Goal: Task Accomplishment & Management: Manage account settings

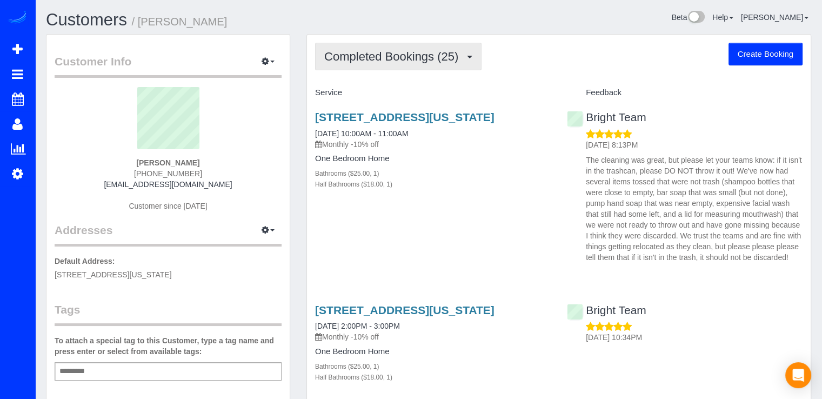
click at [432, 68] on button "Completed Bookings (25)" at bounding box center [398, 57] width 166 height 28
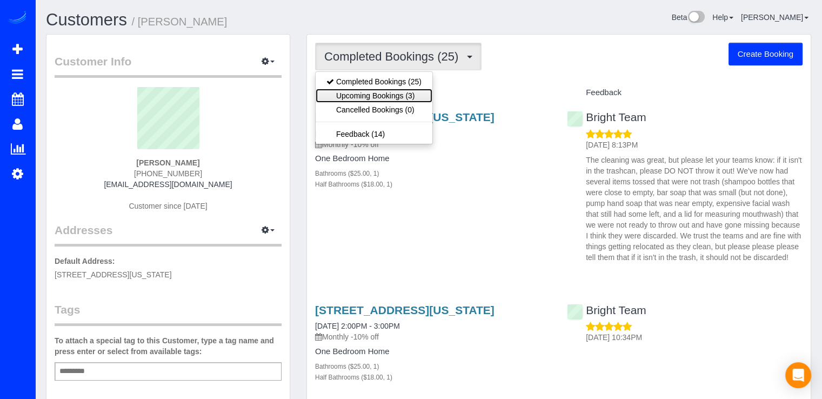
click at [398, 95] on link "Upcoming Bookings (3)" at bounding box center [373, 96] width 117 height 14
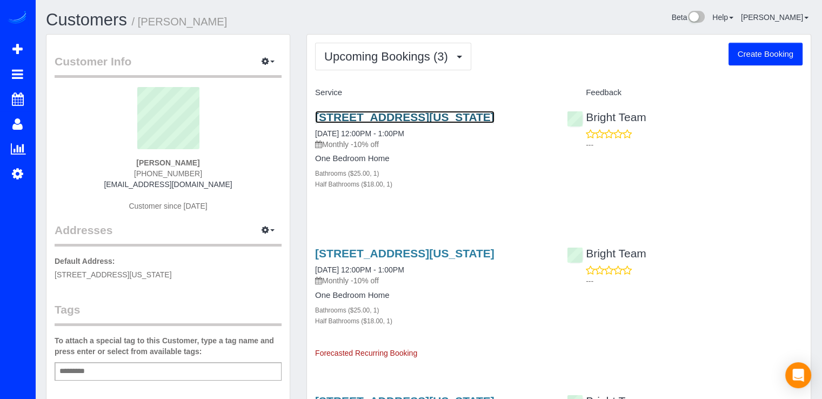
click at [380, 117] on link "[STREET_ADDRESS][US_STATE]" at bounding box center [404, 117] width 179 height 12
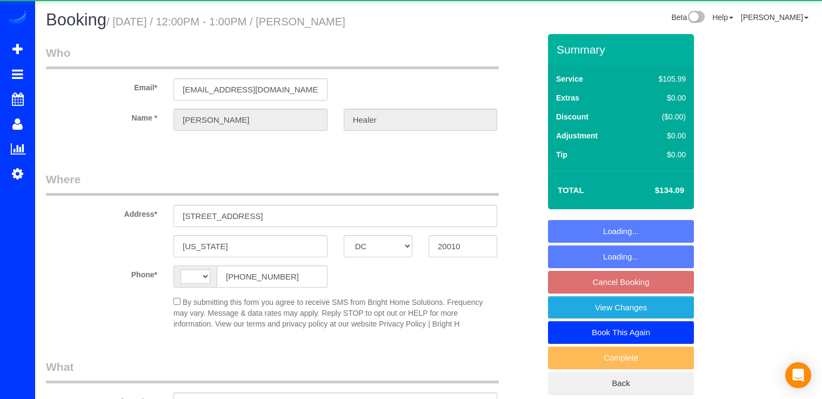
select select "DC"
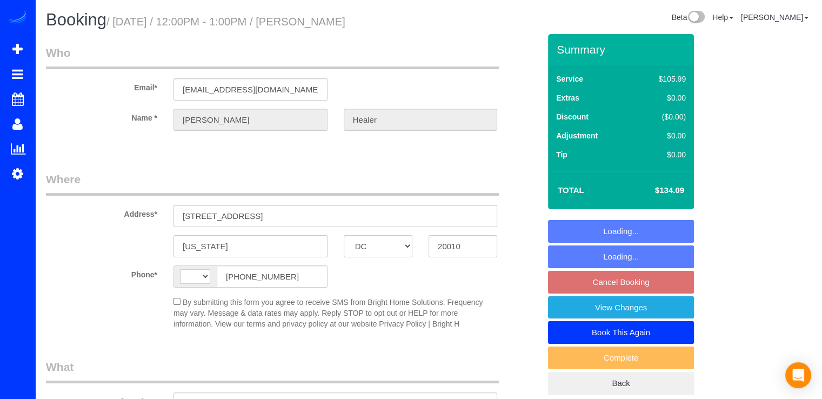
select select "string:[GEOGRAPHIC_DATA]"
select select "string:fspay-fc6c494c-5e35-4629-8205-c47a029aed26"
select select "1"
select select "spot3"
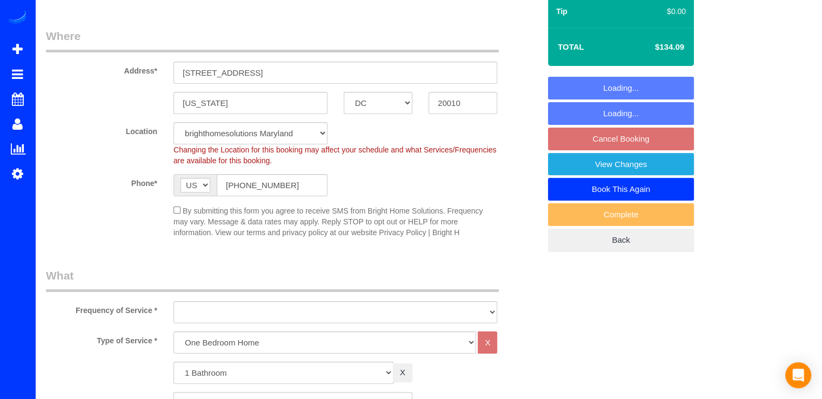
select select "object:836"
select select "1"
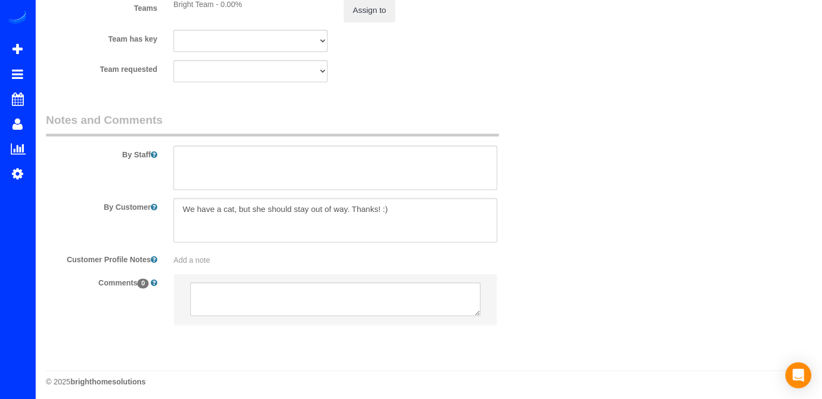
scroll to position [1417, 0]
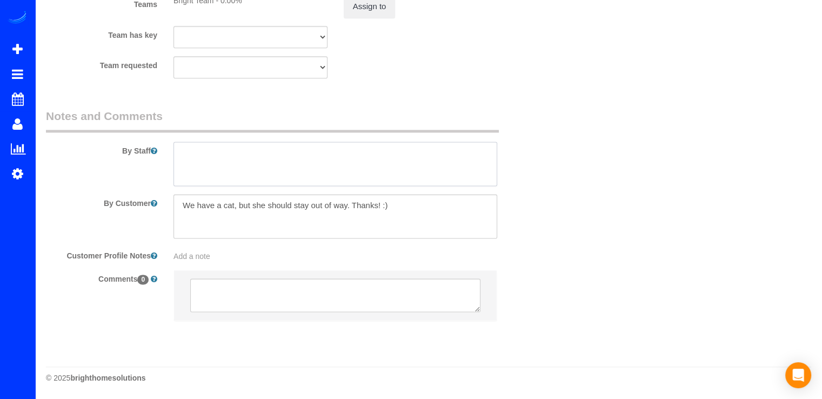
click at [251, 154] on textarea at bounding box center [335, 164] width 324 height 44
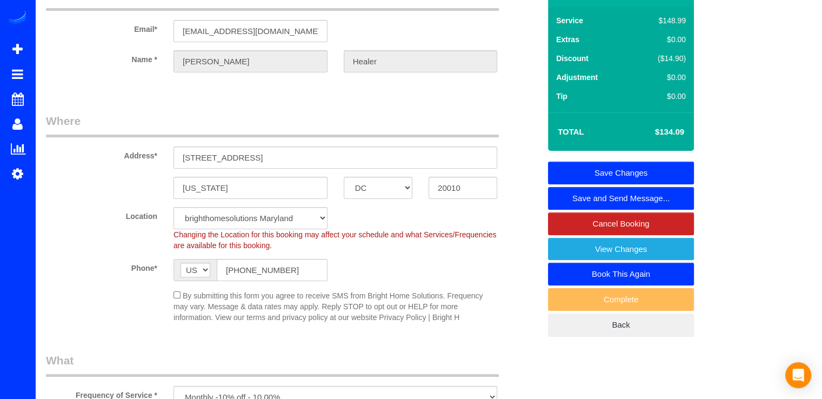
scroll to position [0, 0]
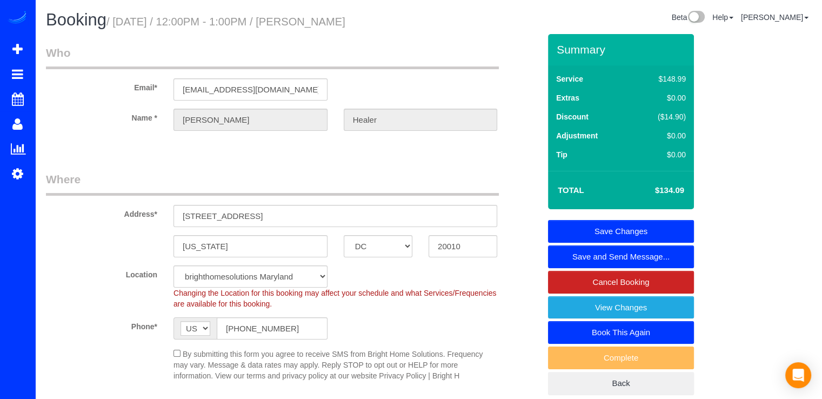
type textarea "Por favor no tirar nada ala basura!! Aun que sea una botella ya casi por termin…"
click at [633, 229] on link "Save Changes" at bounding box center [621, 231] width 146 height 23
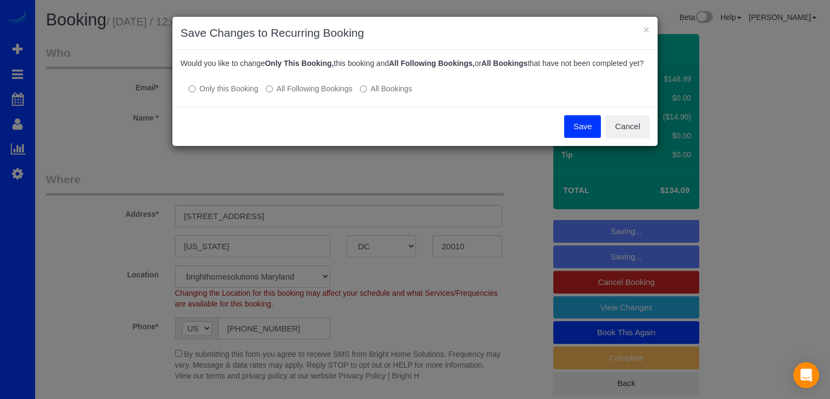
drag, startPoint x: 288, startPoint y: 93, endPoint x: 277, endPoint y: 96, distance: 11.7
click at [277, 94] on label "All Following Bookings" at bounding box center [309, 88] width 86 height 11
click at [564, 137] on button "Save" at bounding box center [582, 126] width 37 height 23
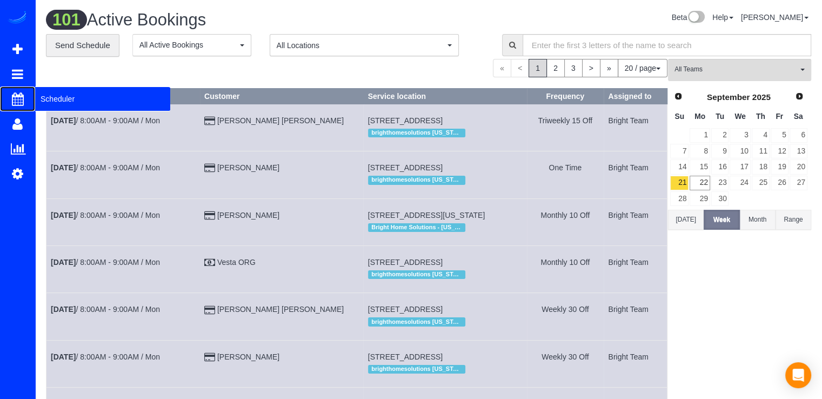
click at [51, 100] on span "Scheduler" at bounding box center [102, 98] width 135 height 25
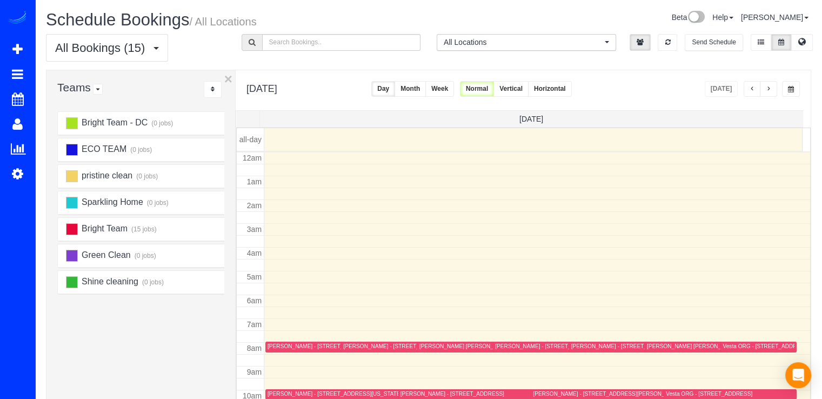
scroll to position [142, 0]
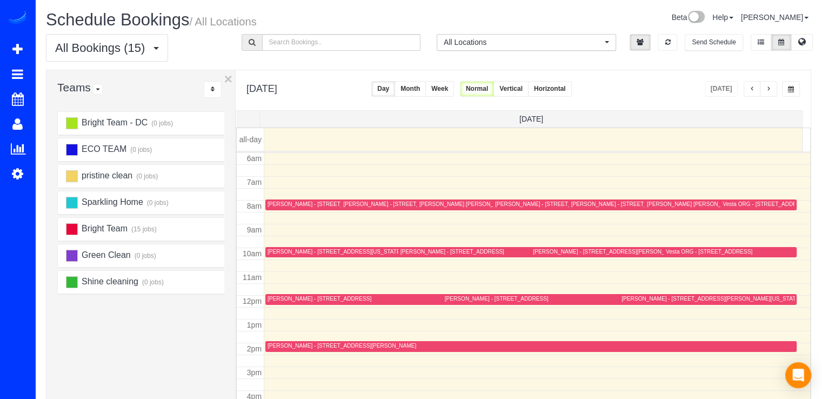
click at [768, 86] on span "button" at bounding box center [768, 89] width 5 height 6
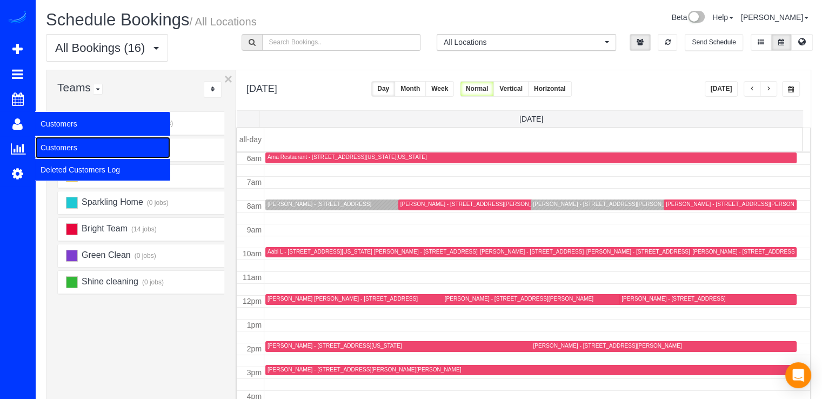
click at [88, 145] on link "Customers" at bounding box center [102, 148] width 135 height 22
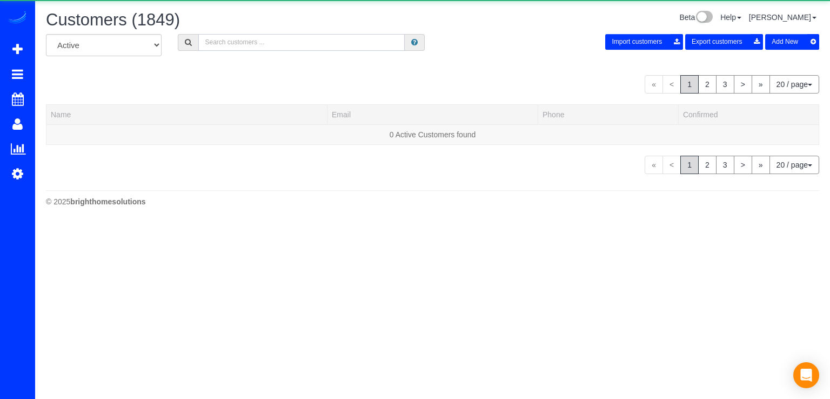
click at [280, 43] on input "text" at bounding box center [301, 42] width 206 height 17
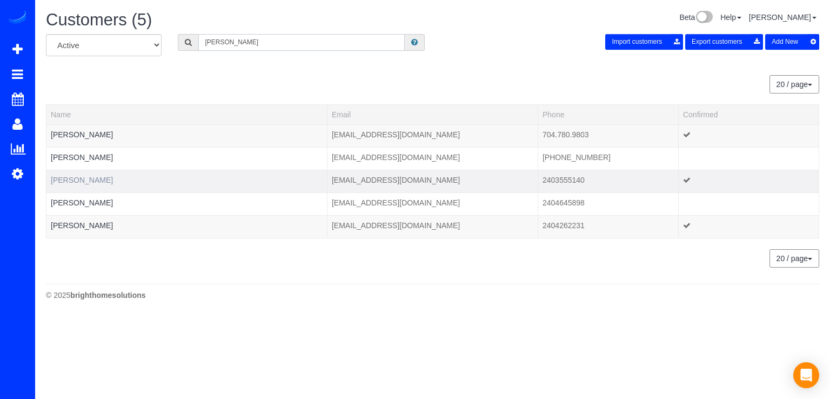
type input "Patricia"
click at [85, 182] on link "Patricia Larson" at bounding box center [82, 180] width 62 height 9
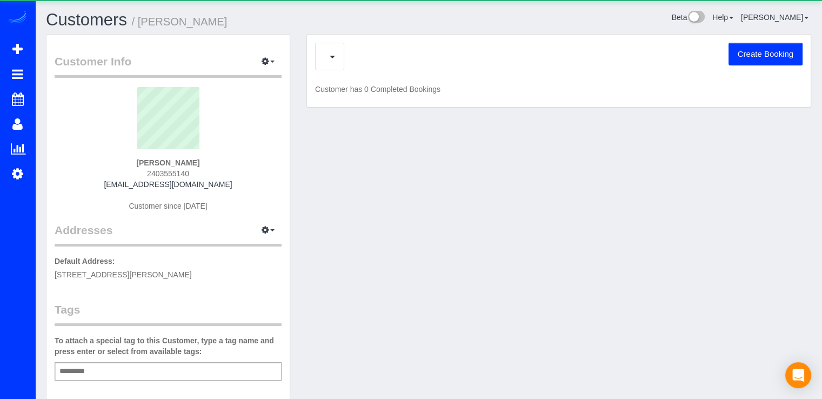
click at [85, 182] on div "Patricia Larson 2403555140 patriciaslarson@gmail.com Customer since 2018" at bounding box center [168, 154] width 227 height 135
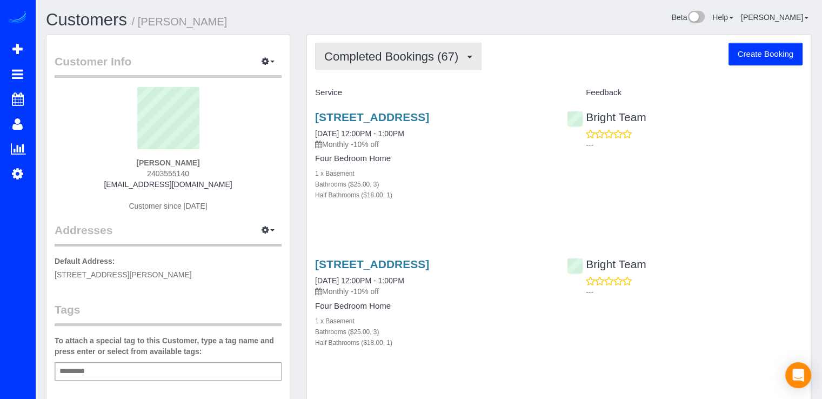
click at [418, 52] on span "Completed Bookings (67)" at bounding box center [393, 57] width 139 height 14
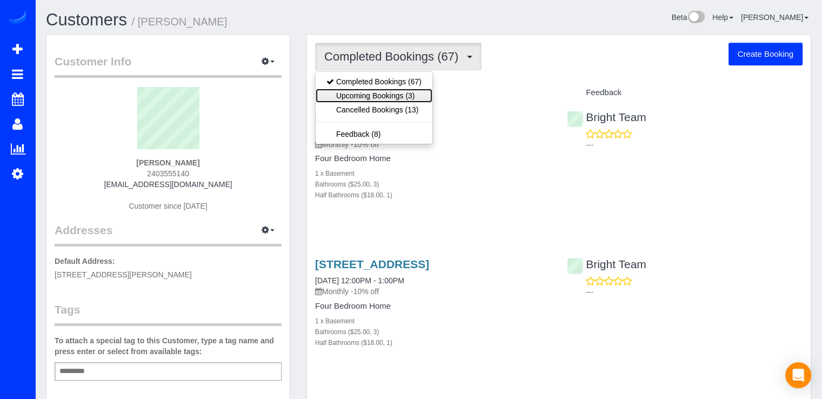
click at [404, 91] on link "Upcoming Bookings (3)" at bounding box center [373, 96] width 117 height 14
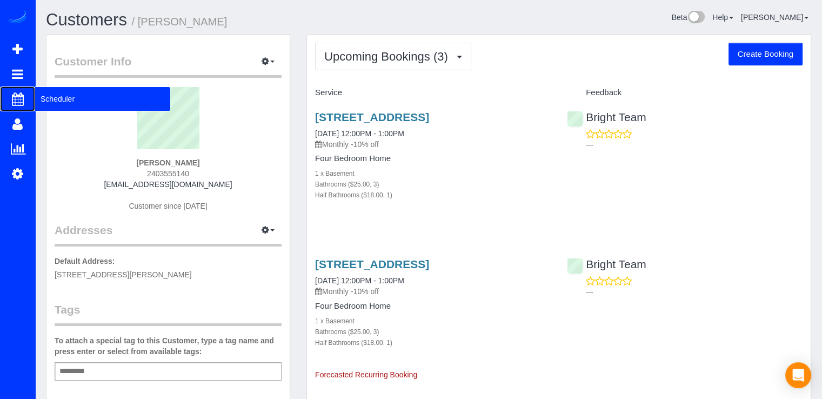
click at [46, 92] on span "Scheduler" at bounding box center [102, 98] width 135 height 25
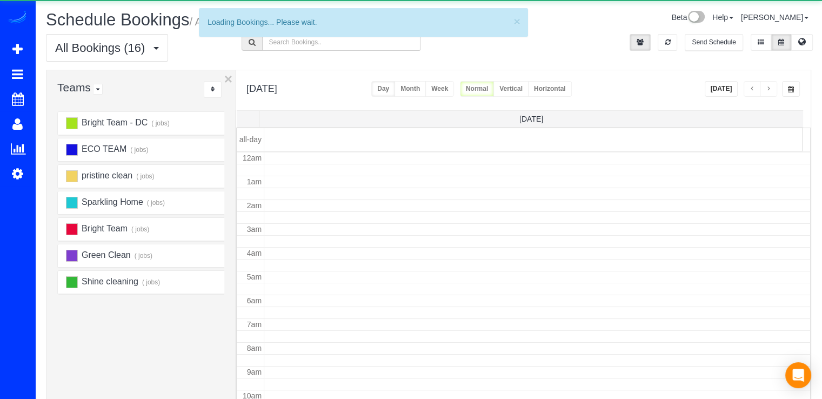
scroll to position [142, 0]
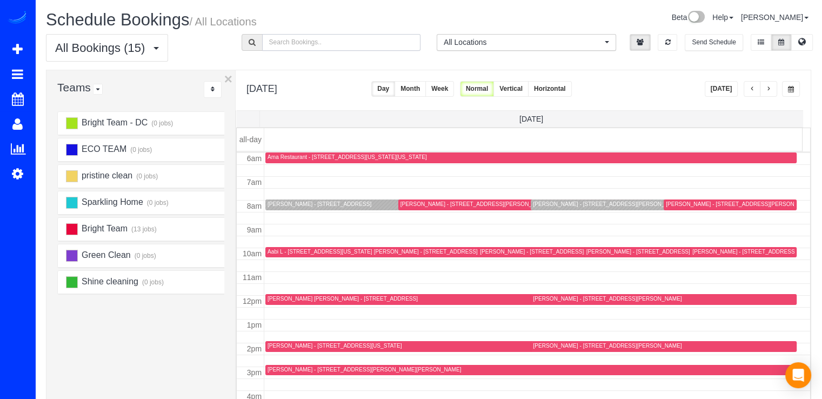
click at [276, 45] on input "text" at bounding box center [341, 42] width 159 height 17
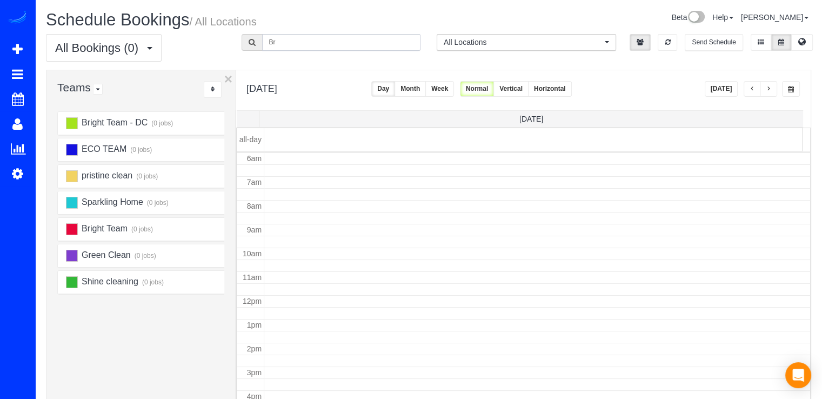
type input "B"
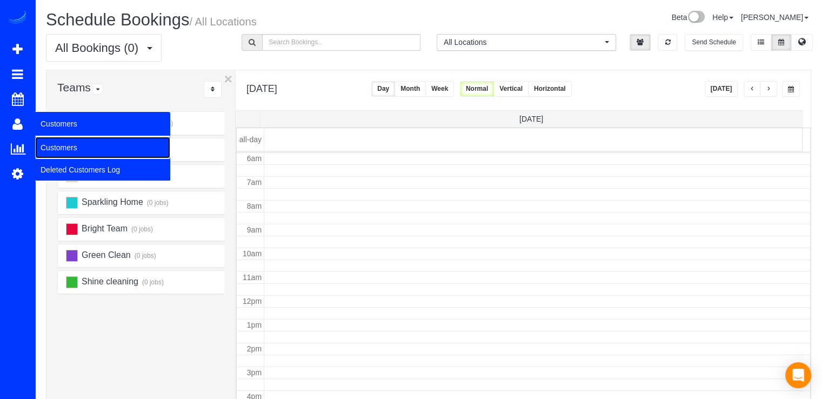
click at [52, 145] on link "Customers" at bounding box center [102, 148] width 135 height 22
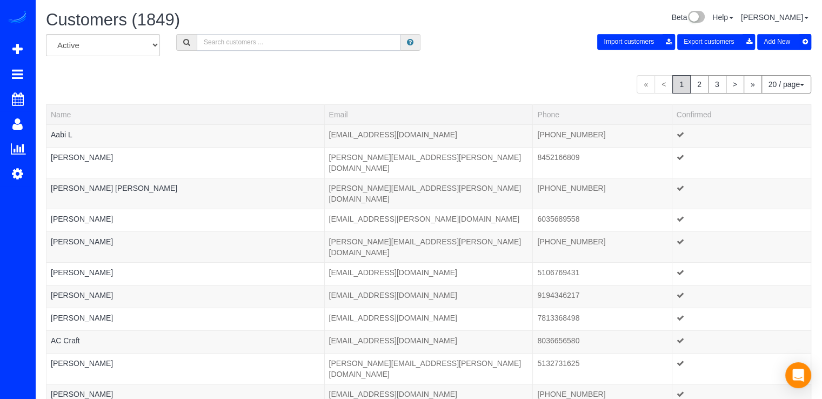
click at [216, 48] on input "text" at bounding box center [299, 42] width 204 height 17
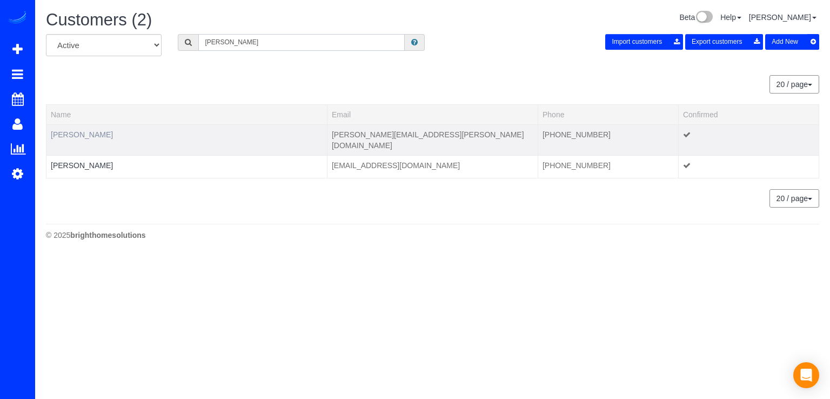
type input "Brennan"
click at [86, 132] on link "Brennan Hawkins" at bounding box center [82, 134] width 62 height 9
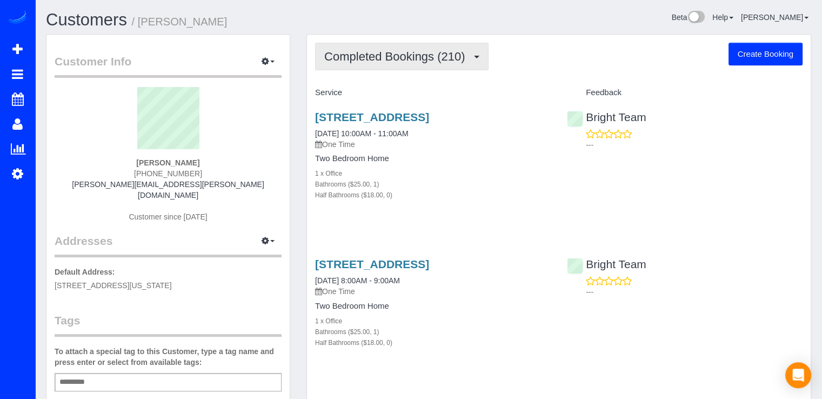
click at [417, 55] on span "Completed Bookings (210)" at bounding box center [397, 57] width 146 height 14
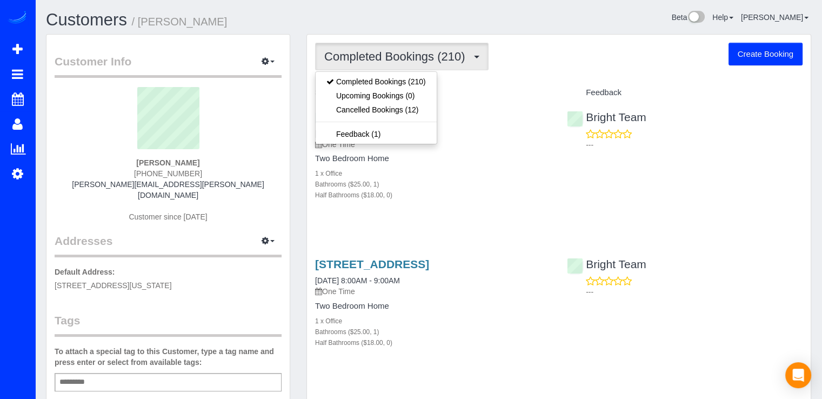
click at [488, 69] on div "Completed Bookings (210) Completed Bookings (210) Upcoming Bookings (0) Cancell…" at bounding box center [558, 57] width 487 height 28
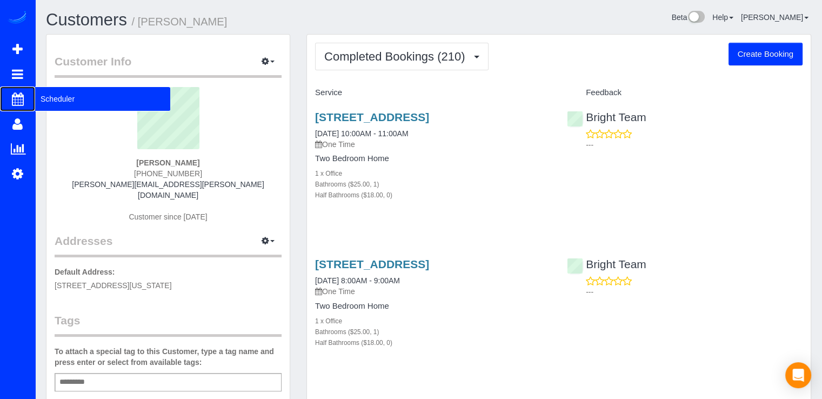
click at [50, 93] on span "Scheduler" at bounding box center [102, 98] width 135 height 25
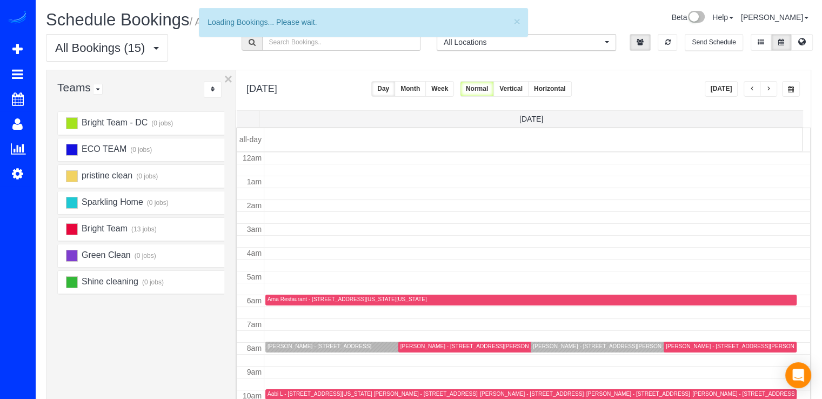
scroll to position [142, 0]
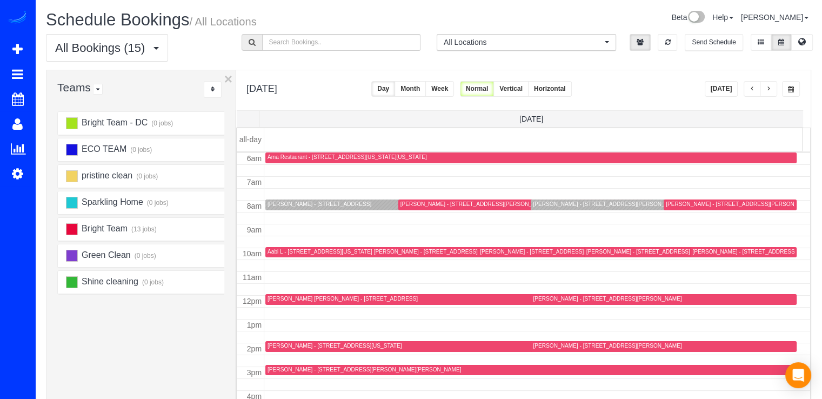
click at [725, 86] on button "Today" at bounding box center [720, 89] width 33 height 16
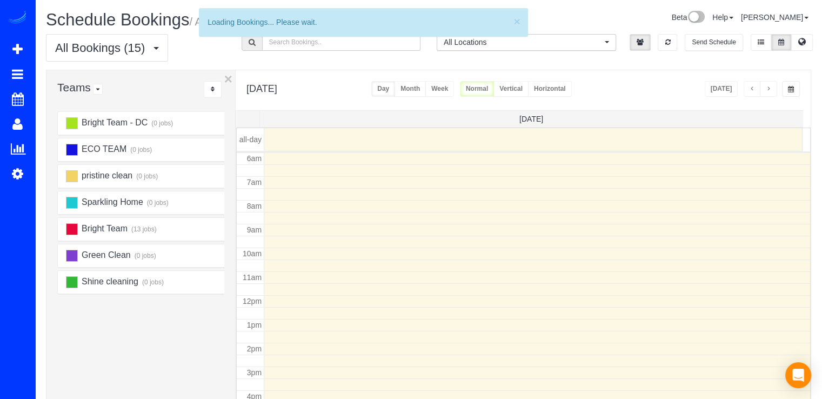
click at [760, 91] on button "button" at bounding box center [768, 89] width 17 height 16
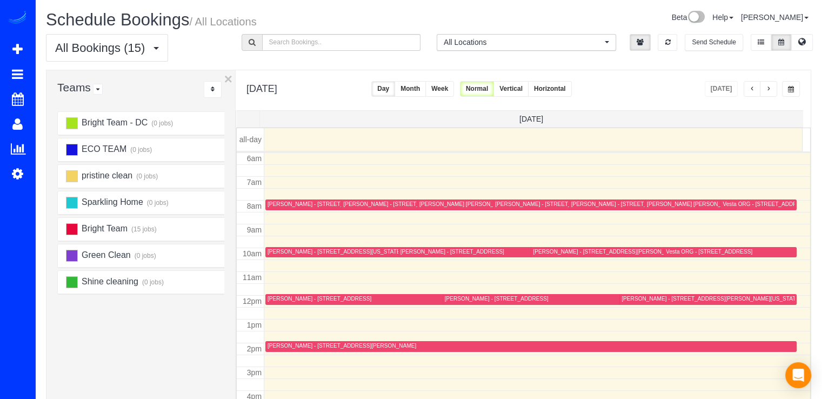
click at [748, 89] on button "button" at bounding box center [751, 89] width 17 height 16
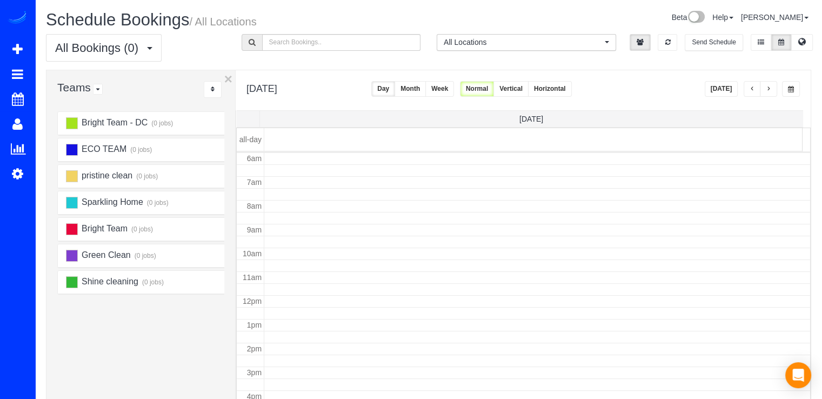
click at [748, 89] on button "button" at bounding box center [751, 89] width 17 height 16
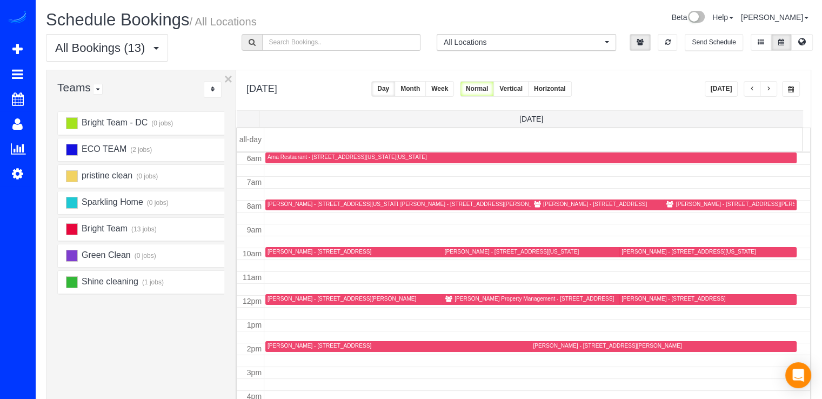
click at [534, 346] on div "Suzie Sinno - 1410 N Scott Street, Apt 1069, Arlington, VA 22209" at bounding box center [607, 345] width 149 height 7
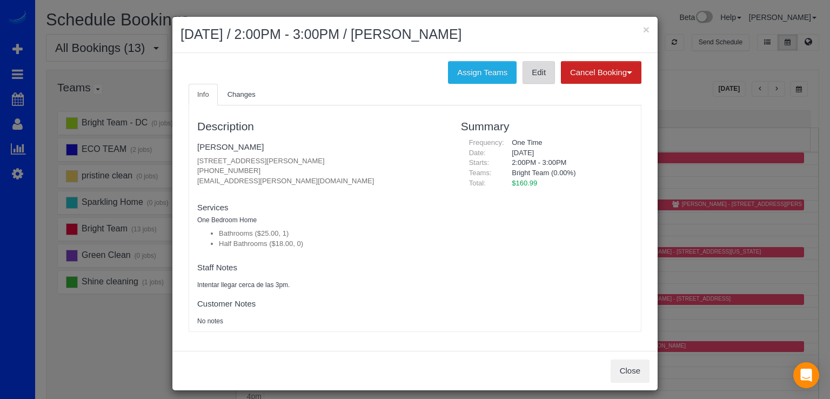
click at [527, 79] on link "Edit" at bounding box center [538, 72] width 32 height 23
click at [643, 28] on button "×" at bounding box center [646, 29] width 6 height 11
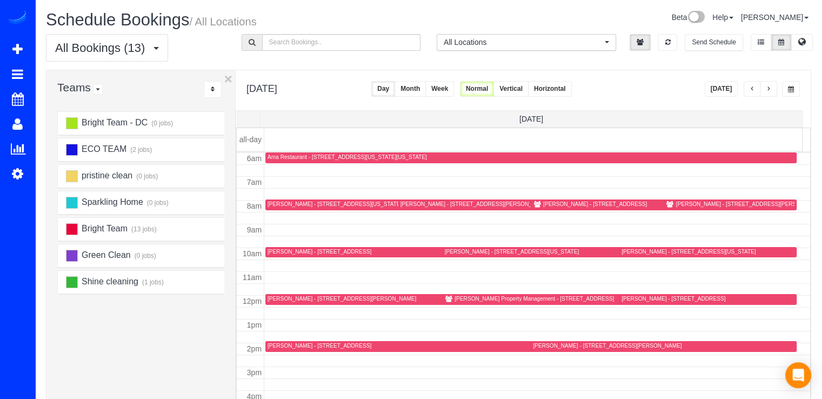
click at [726, 84] on button "Today" at bounding box center [720, 89] width 33 height 16
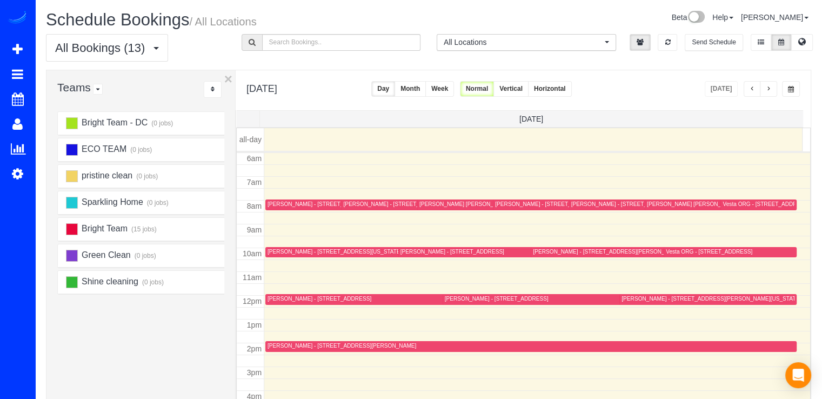
click at [768, 82] on button "button" at bounding box center [768, 89] width 17 height 16
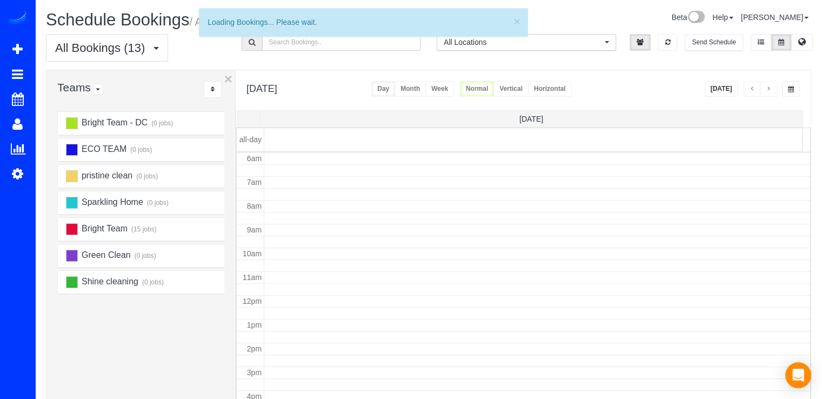
click at [768, 82] on button "button" at bounding box center [768, 89] width 17 height 16
click at [769, 91] on span "button" at bounding box center [768, 89] width 5 height 6
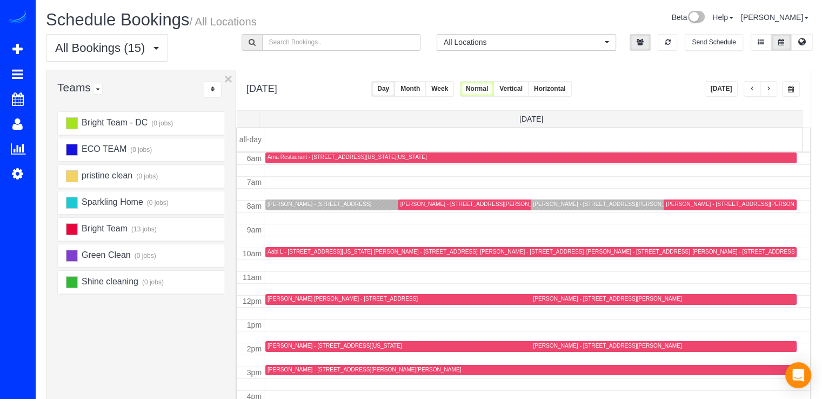
click at [769, 91] on span "button" at bounding box center [768, 89] width 5 height 6
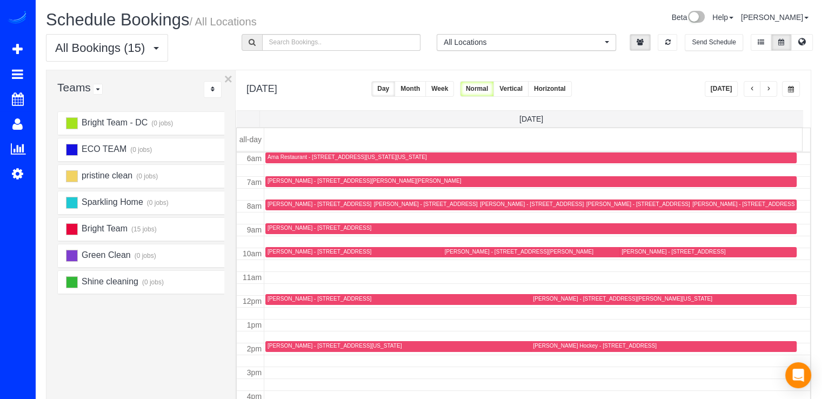
click at [723, 92] on button "Today" at bounding box center [720, 89] width 33 height 16
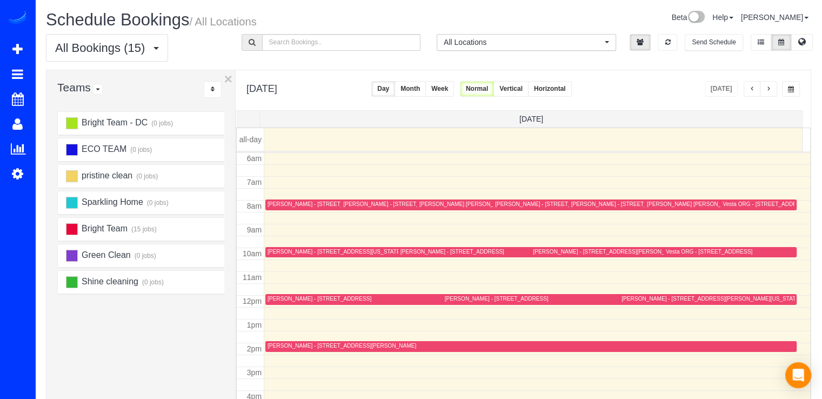
click at [459, 298] on div "Brittany Lewis - 2300 24th Rd South, Apt 722, Arlington, VA 22206" at bounding box center [497, 298] width 104 height 7
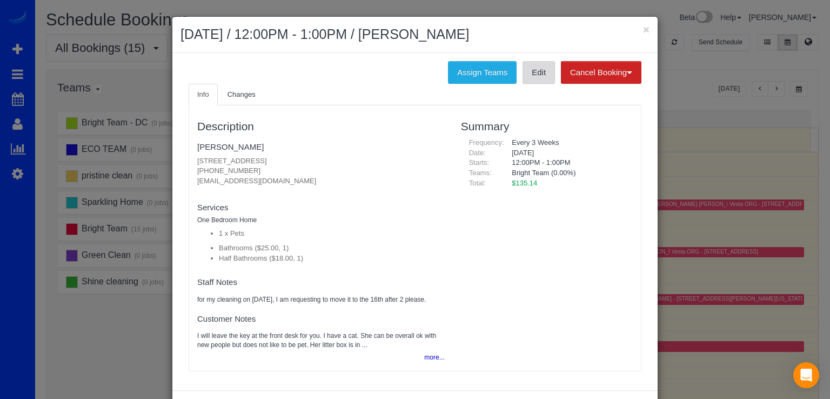
click at [545, 63] on link "Edit" at bounding box center [538, 72] width 32 height 23
click at [643, 31] on button "×" at bounding box center [646, 29] width 6 height 11
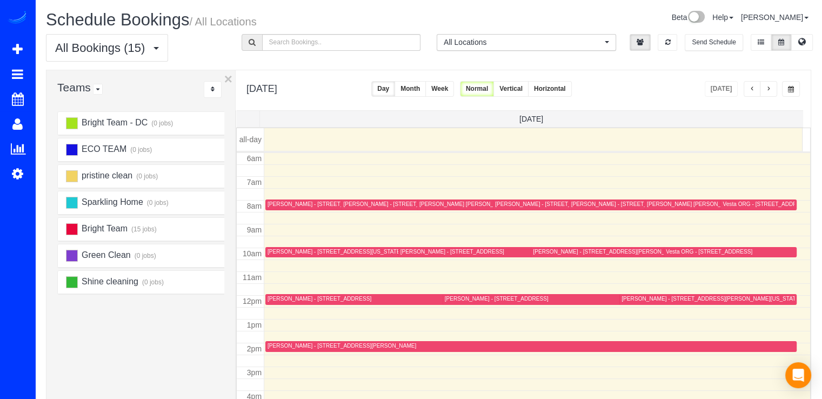
click at [766, 86] on span "button" at bounding box center [768, 89] width 5 height 6
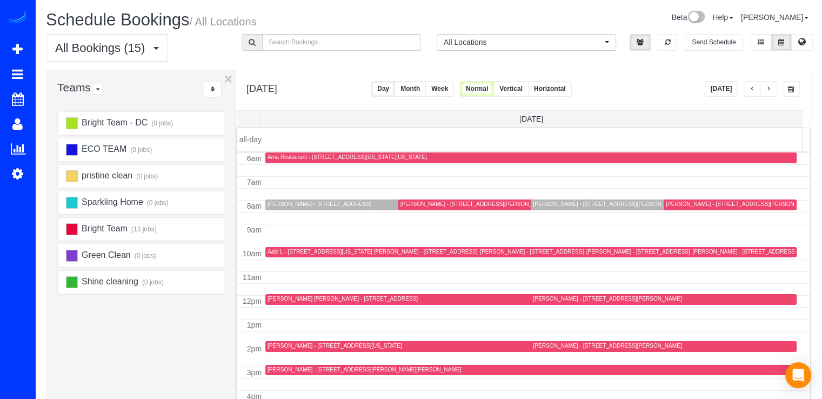
click at [755, 85] on button "button" at bounding box center [751, 89] width 17 height 16
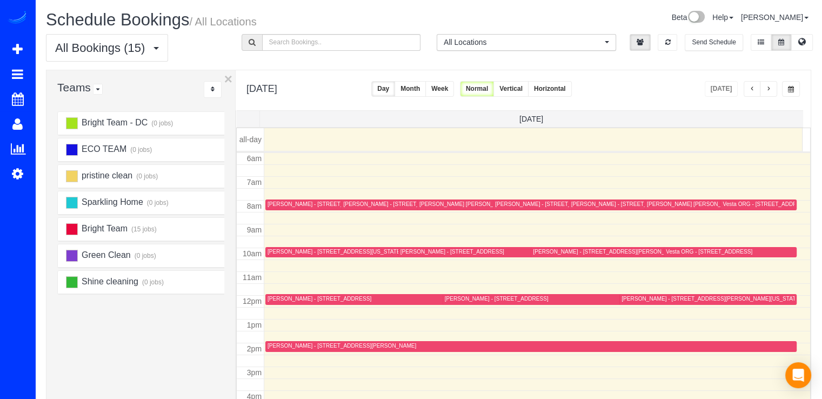
click at [768, 83] on button "button" at bounding box center [768, 89] width 17 height 16
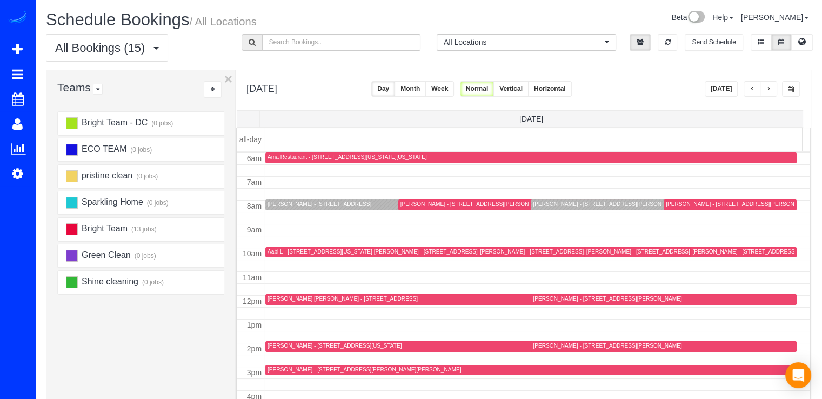
click at [718, 89] on button "Today" at bounding box center [720, 89] width 33 height 16
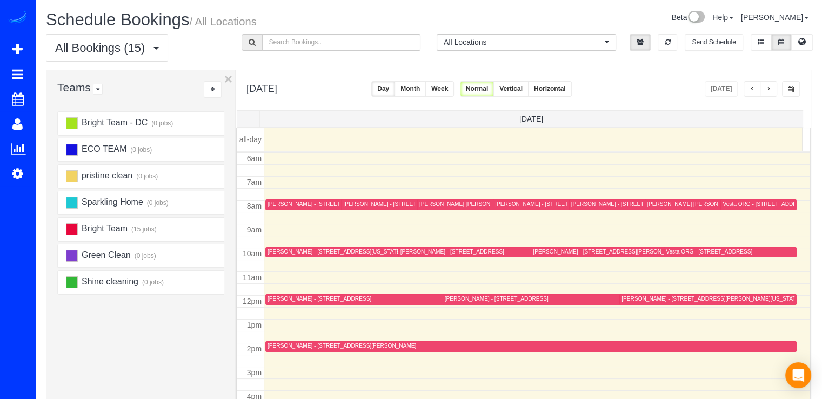
click at [763, 86] on button "button" at bounding box center [768, 89] width 17 height 16
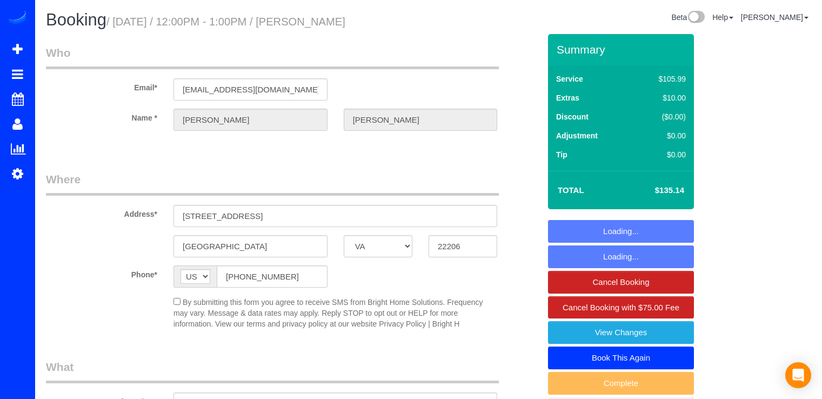
select select "VA"
select select "object:586"
select select "string:fspay-bcd63db4-69a6-4acf-9ca6-2a6433b3fa16"
select select "1"
select select "spot1"
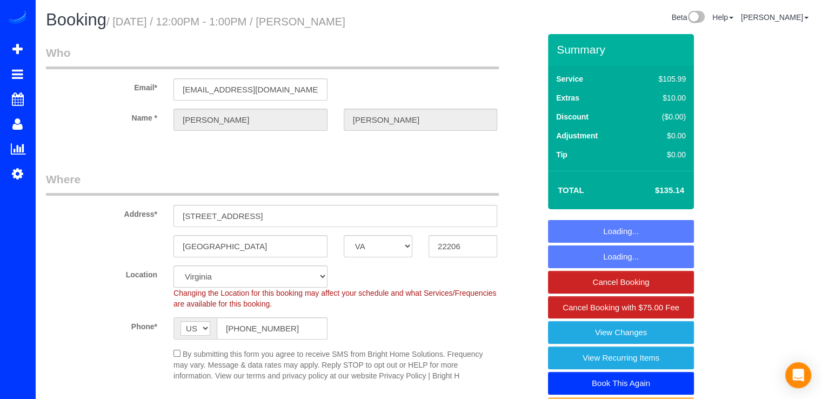
select select "object:755"
select select "1"
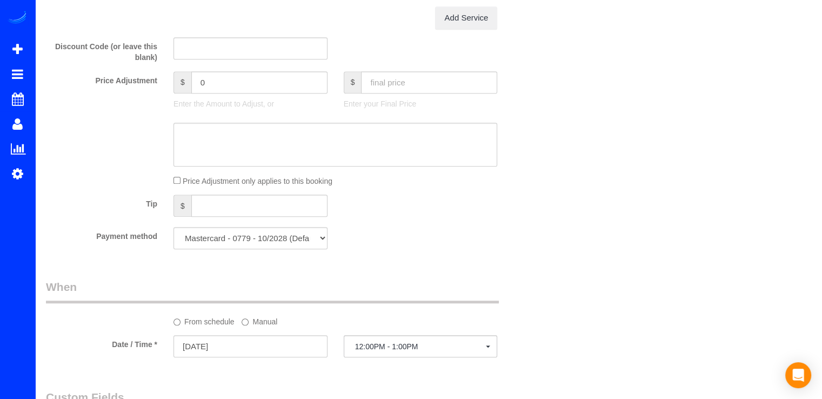
scroll to position [841, 0]
click at [273, 240] on select "Mastercard - 0779 - 10/2028 (Default) Add Credit Card ─────────────── Cash Chec…" at bounding box center [250, 237] width 154 height 22
select select "string:fspay"
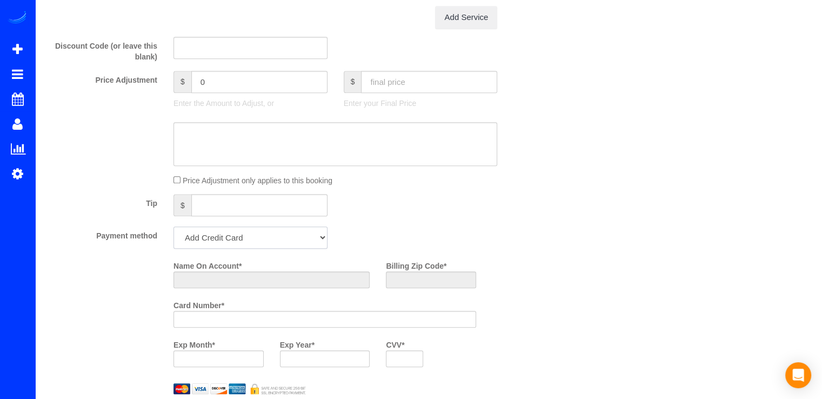
scroll to position [1004, 0]
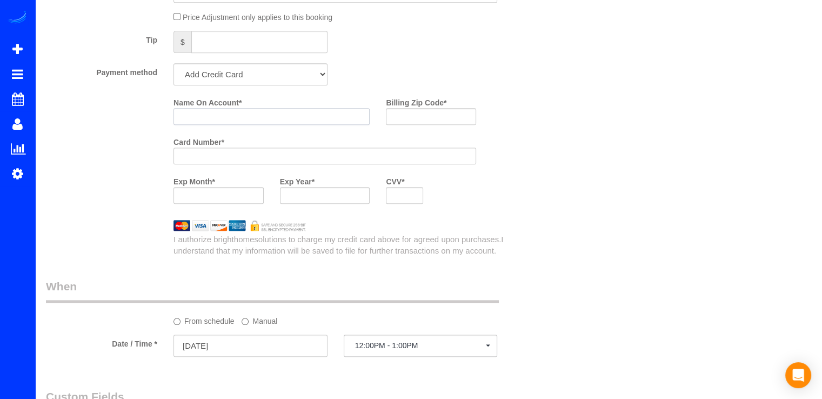
click at [228, 117] on input "Name On Account *" at bounding box center [271, 116] width 196 height 17
type input "[PERSON_NAME]"
click at [406, 119] on input "Billing Zip Code *" at bounding box center [431, 116] width 90 height 17
